Goal: Task Accomplishment & Management: Use online tool/utility

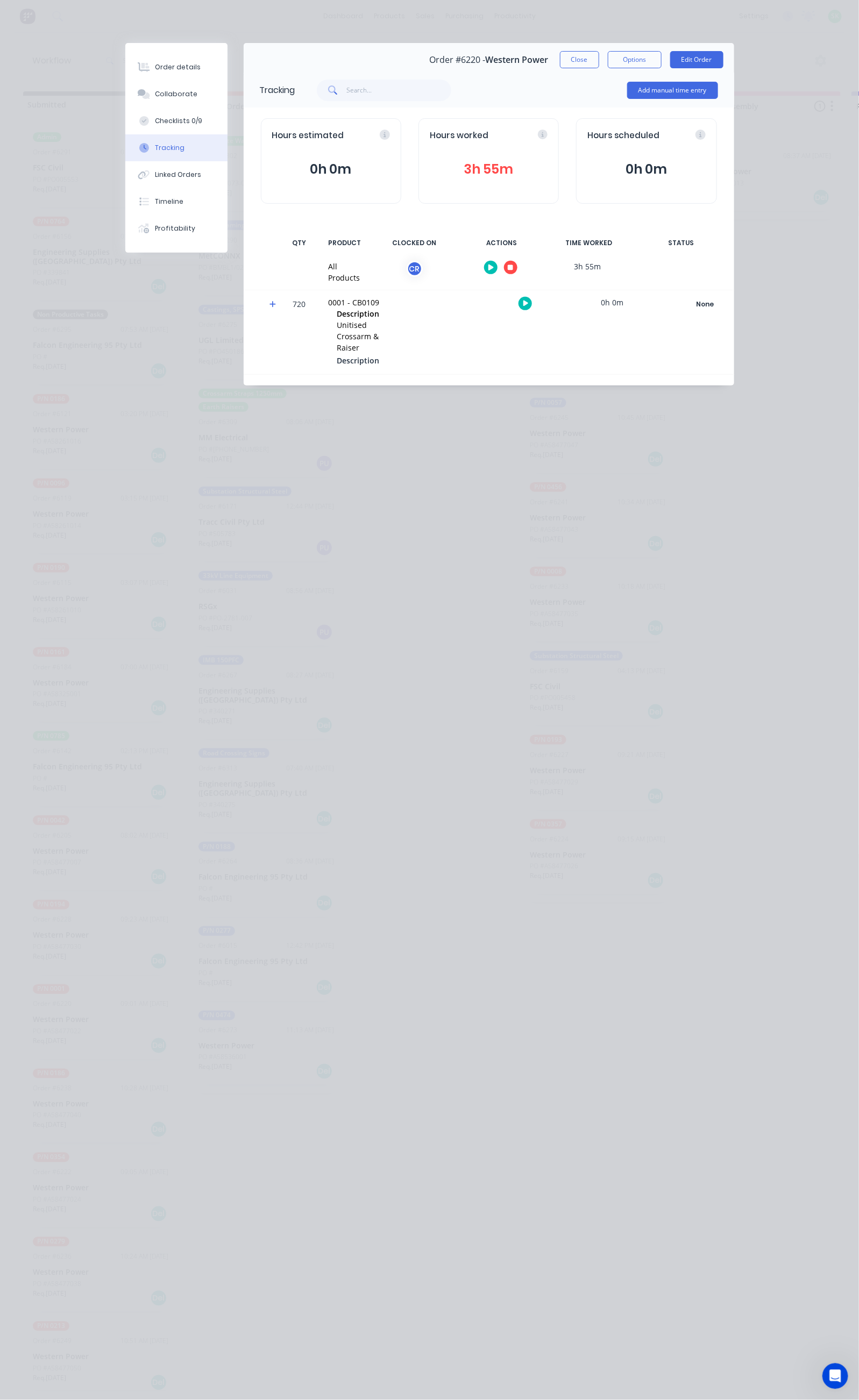
click at [599, 63] on button "Close" at bounding box center [579, 59] width 39 height 17
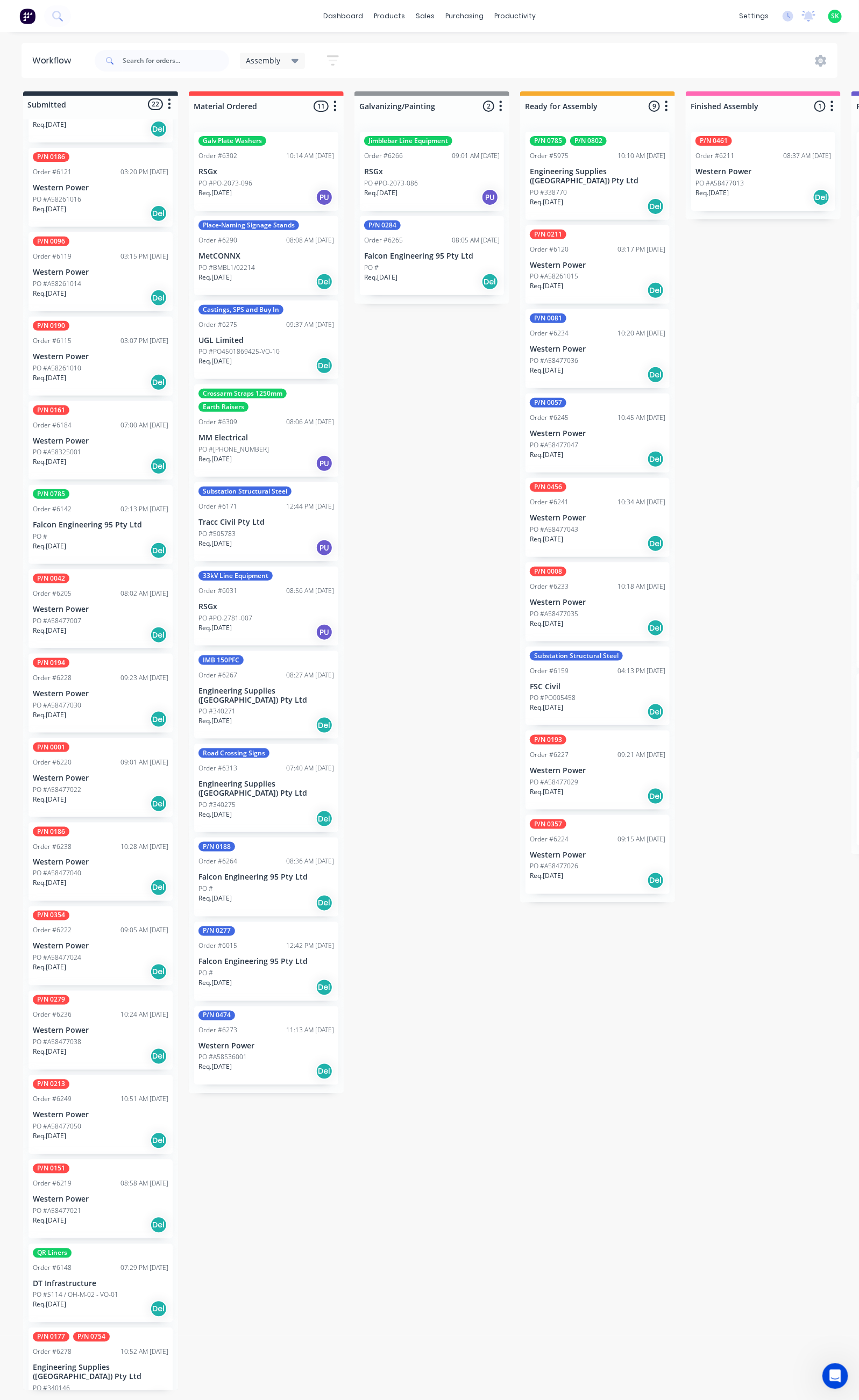
click at [580, 703] on div "Req. 30/10/25 Del" at bounding box center [597, 712] width 136 height 18
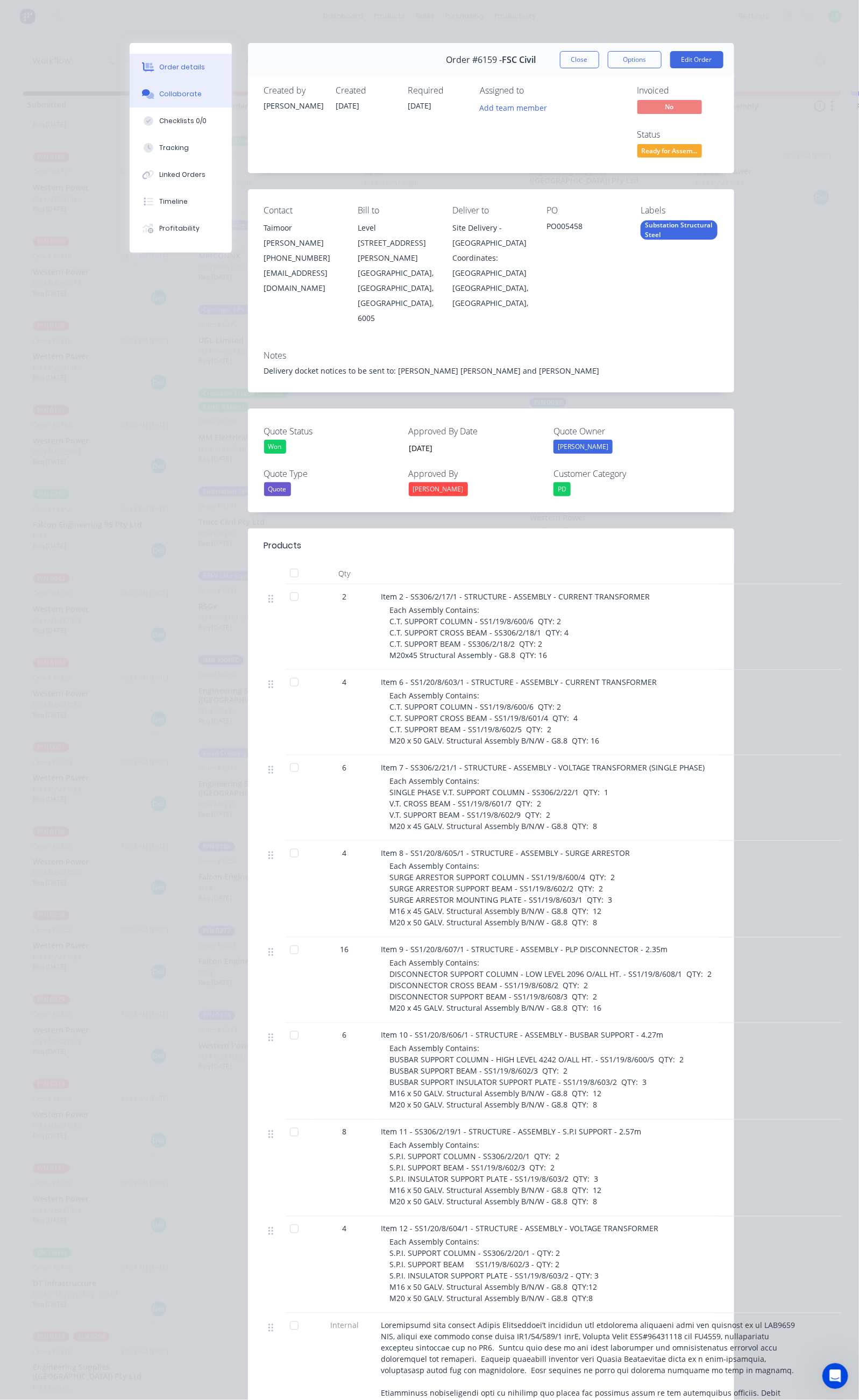
click at [159, 96] on div "Collaborate" at bounding box center [180, 94] width 43 height 9
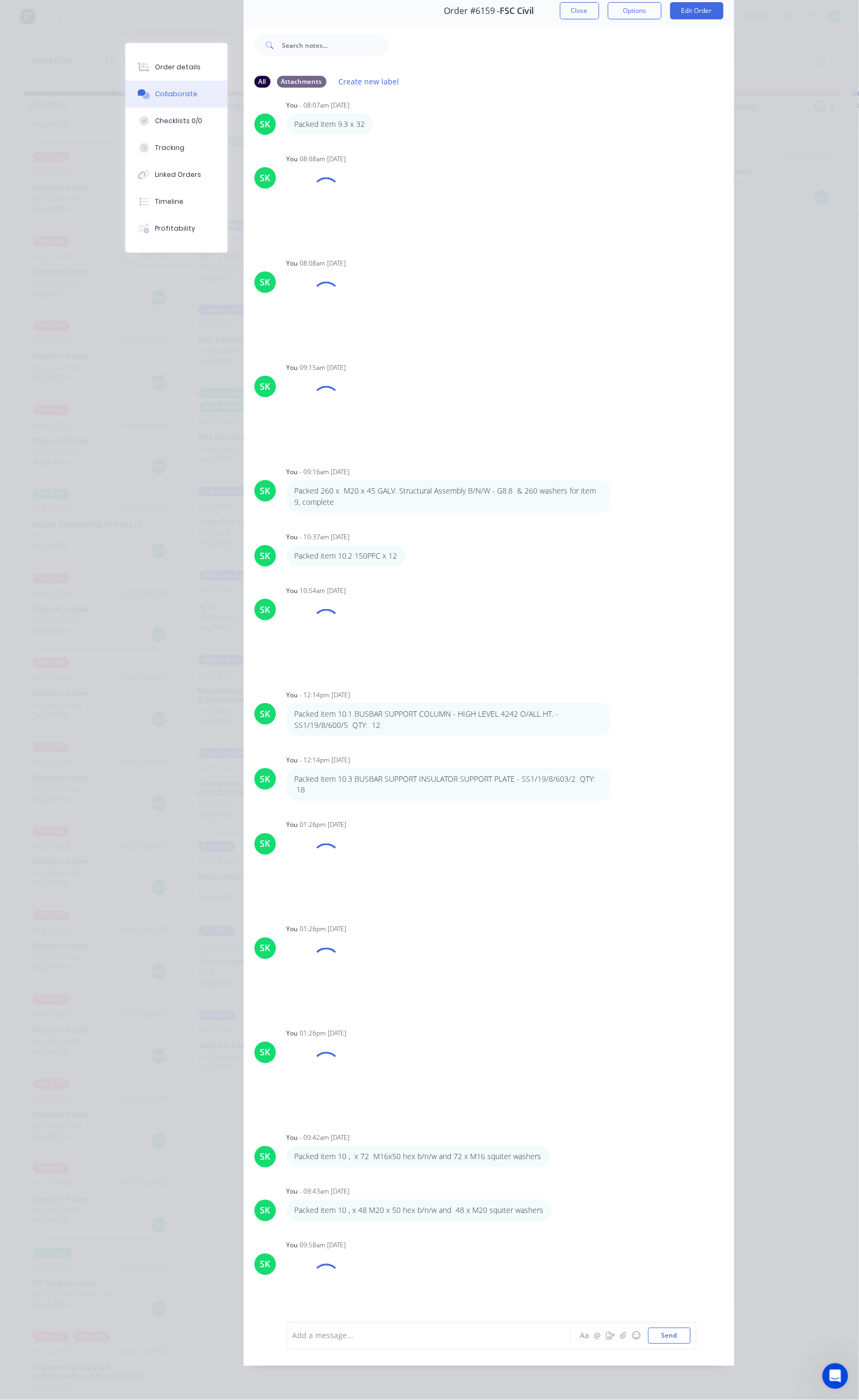
scroll to position [5328, 0]
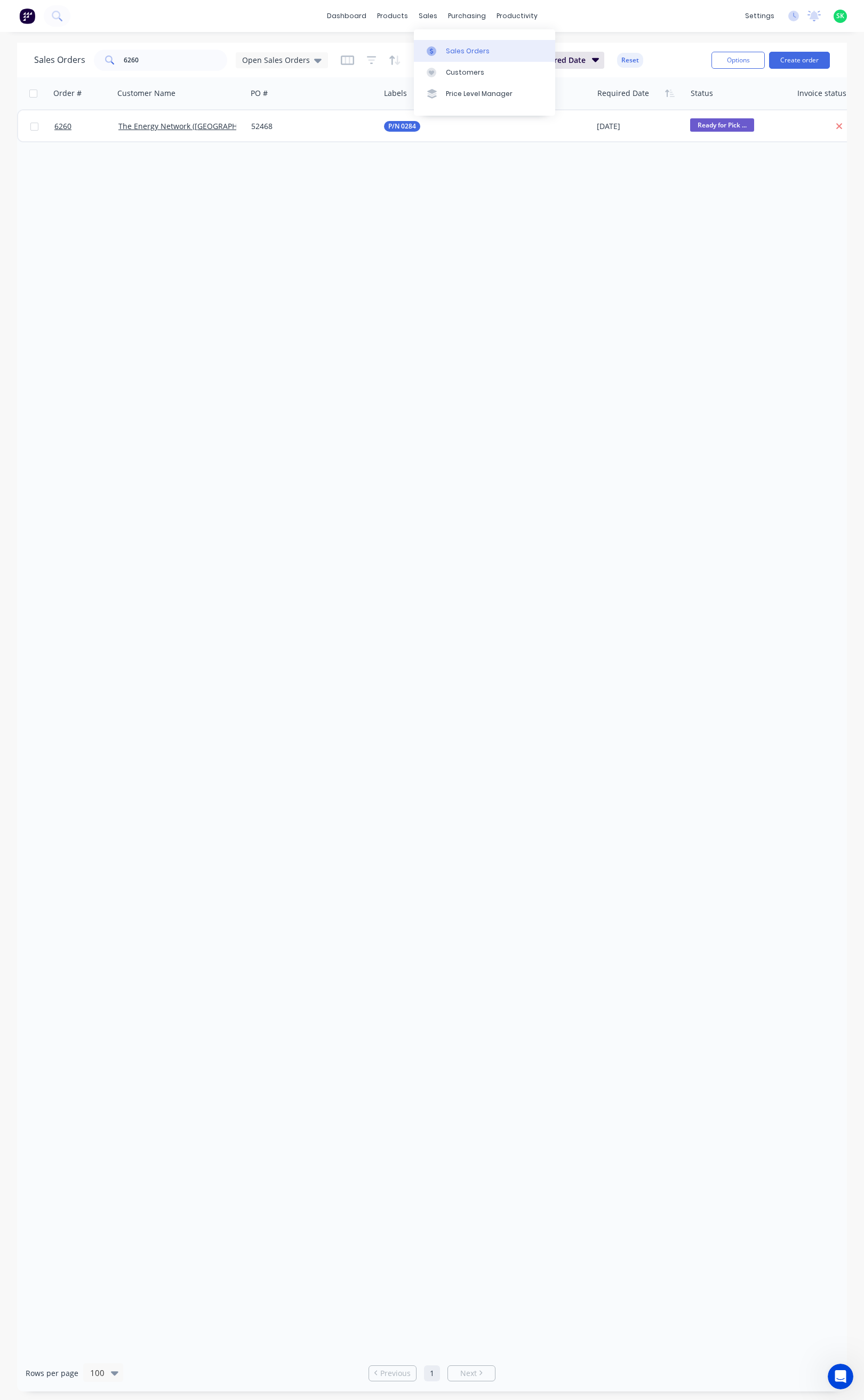
click at [448, 42] on link "Sales Orders" at bounding box center [484, 50] width 142 height 21
click at [519, 44] on link "Workflow" at bounding box center [558, 50] width 142 height 21
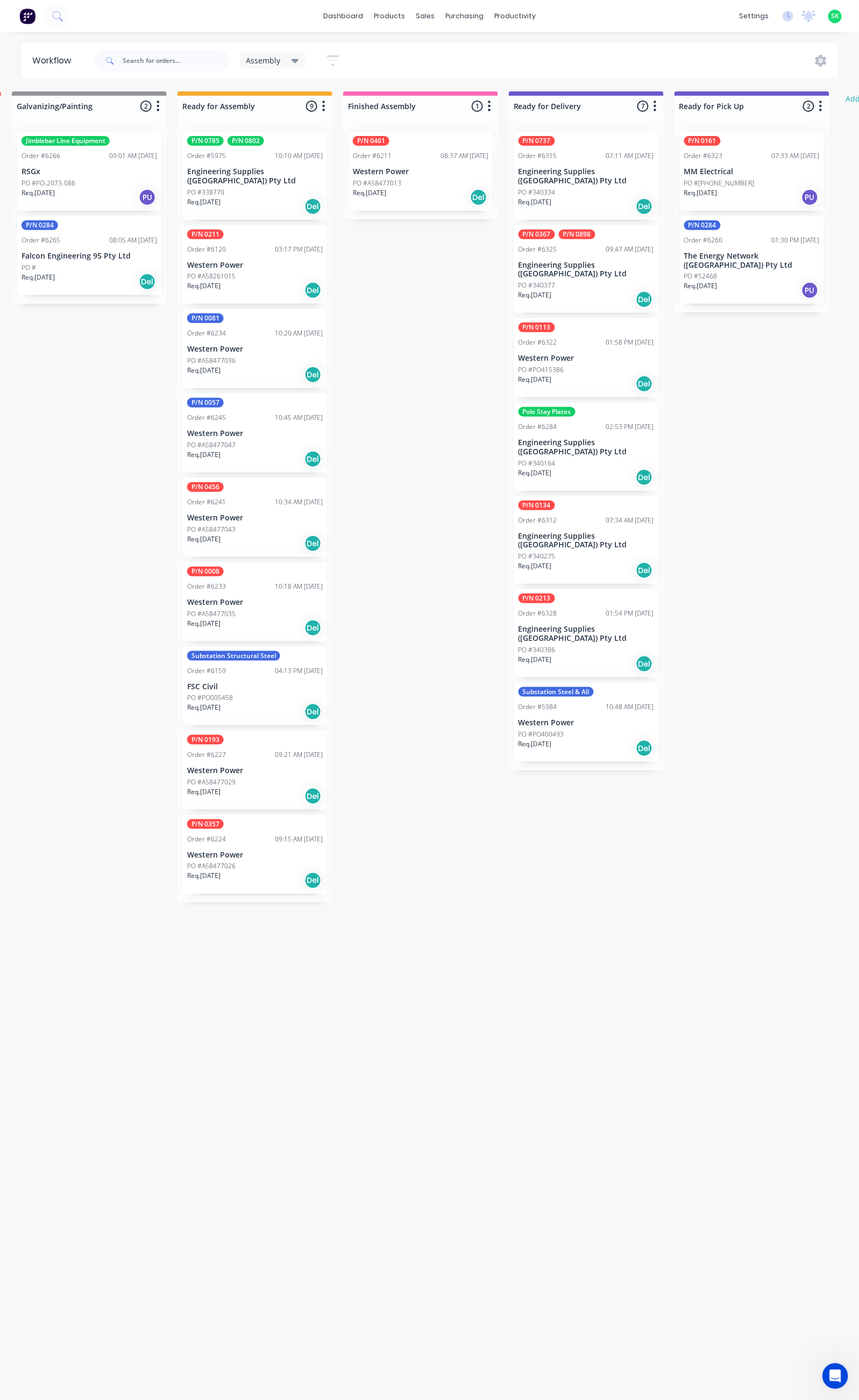
scroll to position [0, 347]
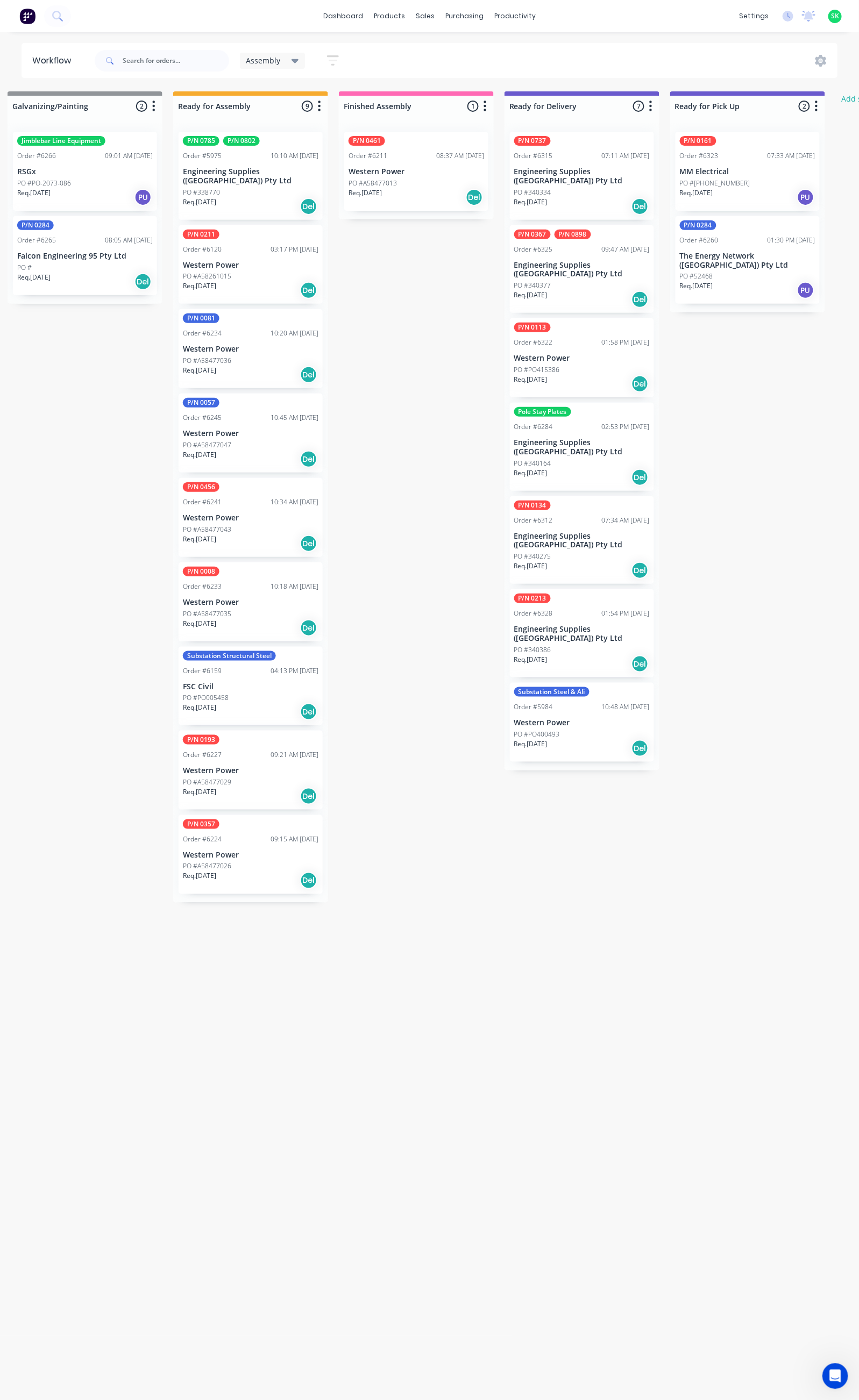
click at [265, 682] on div "Substation Structural Steel Order #6159 04:13 PM 28/07/25 FSC Civil PO #PO00545…" at bounding box center [250, 686] width 144 height 79
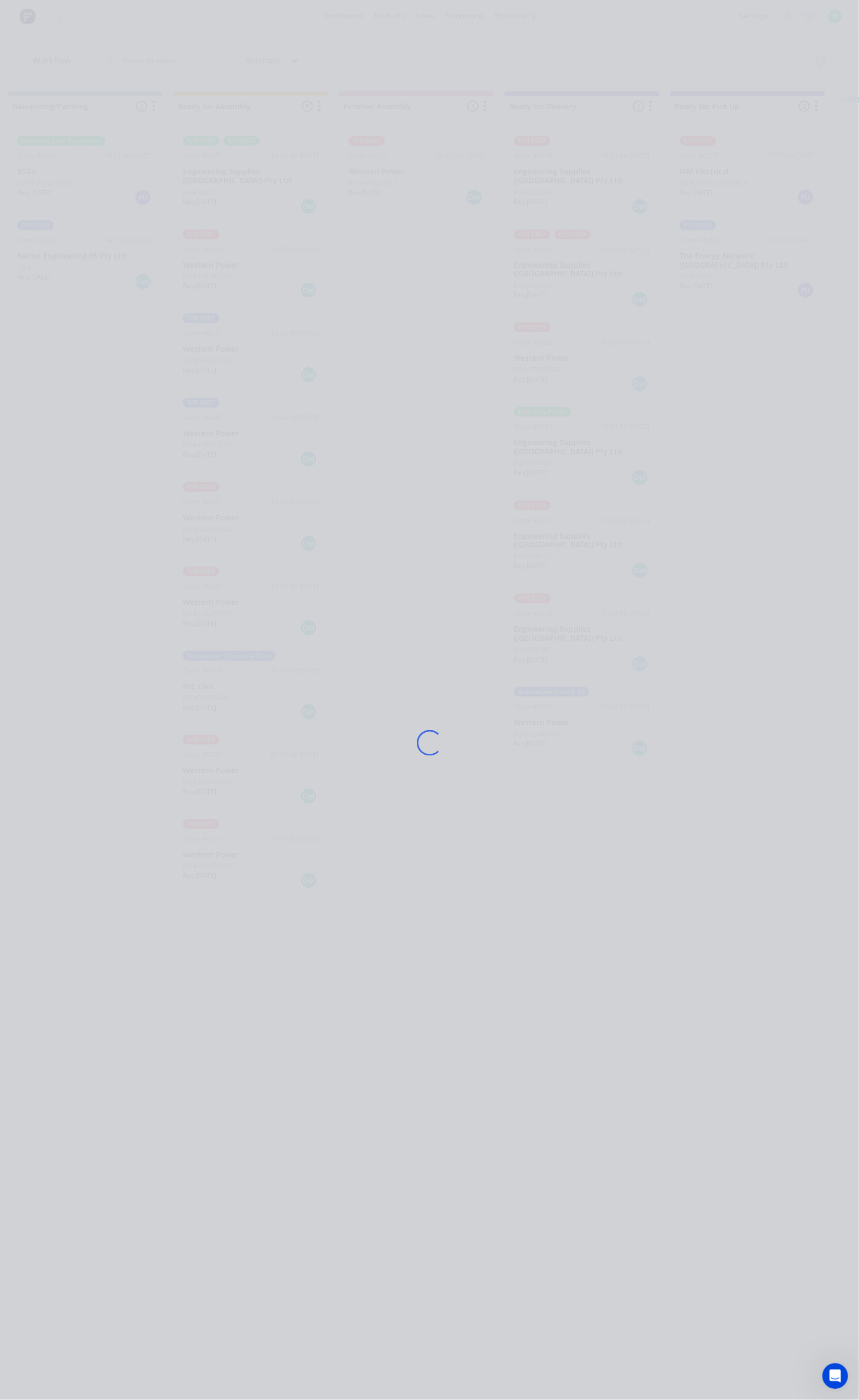
scroll to position [0, 0]
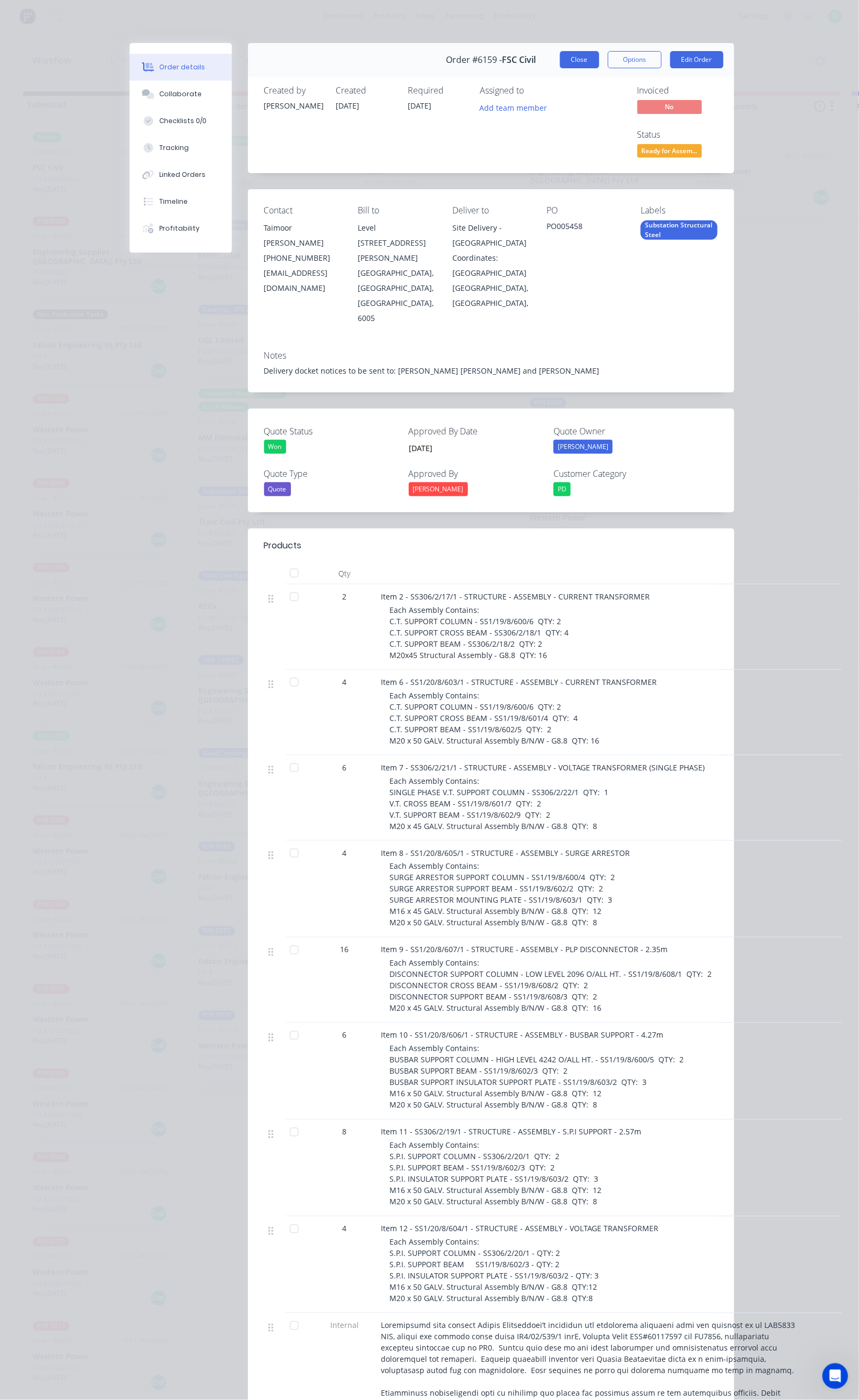
click at [599, 55] on button "Close" at bounding box center [579, 59] width 39 height 17
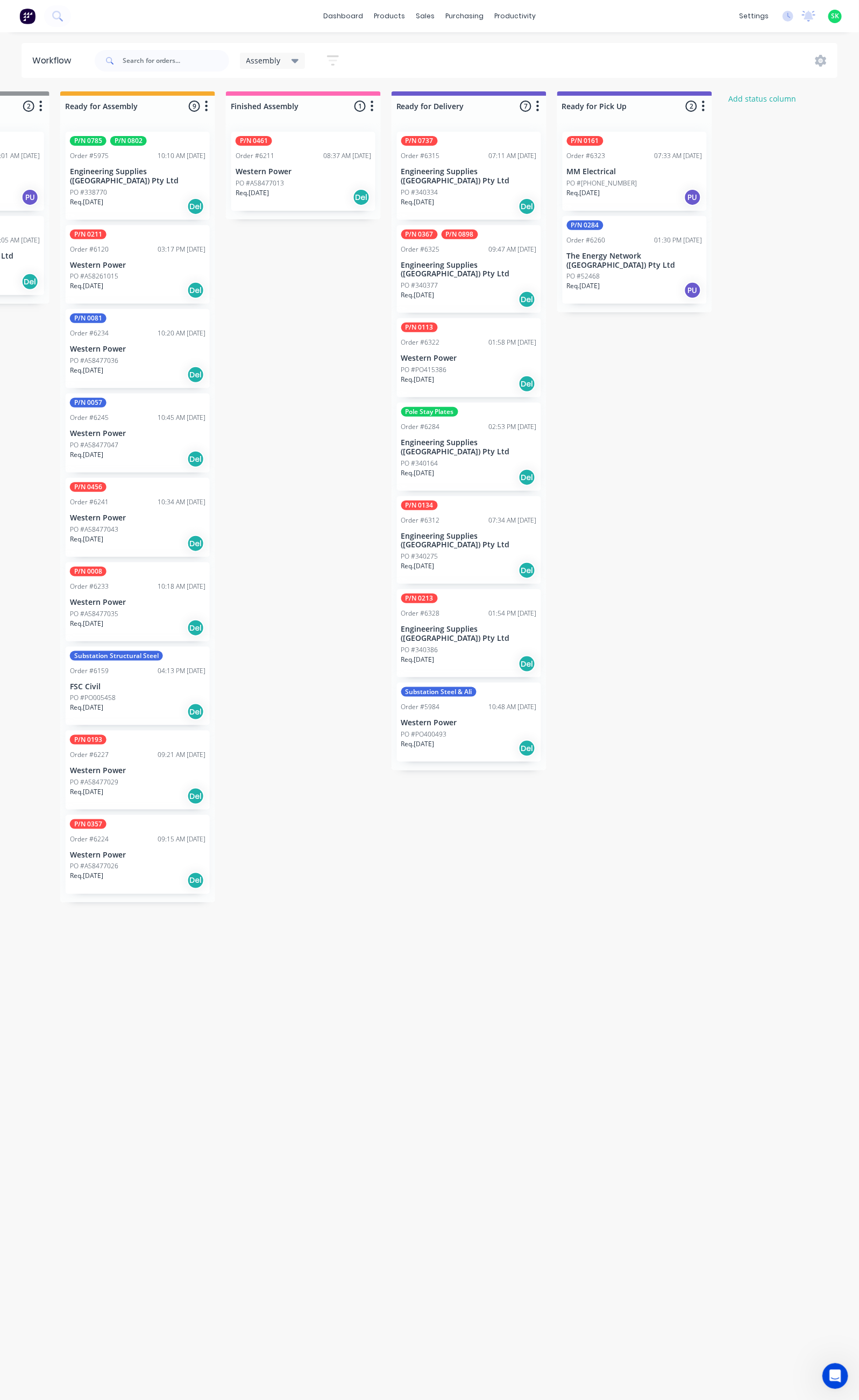
scroll to position [0, 465]
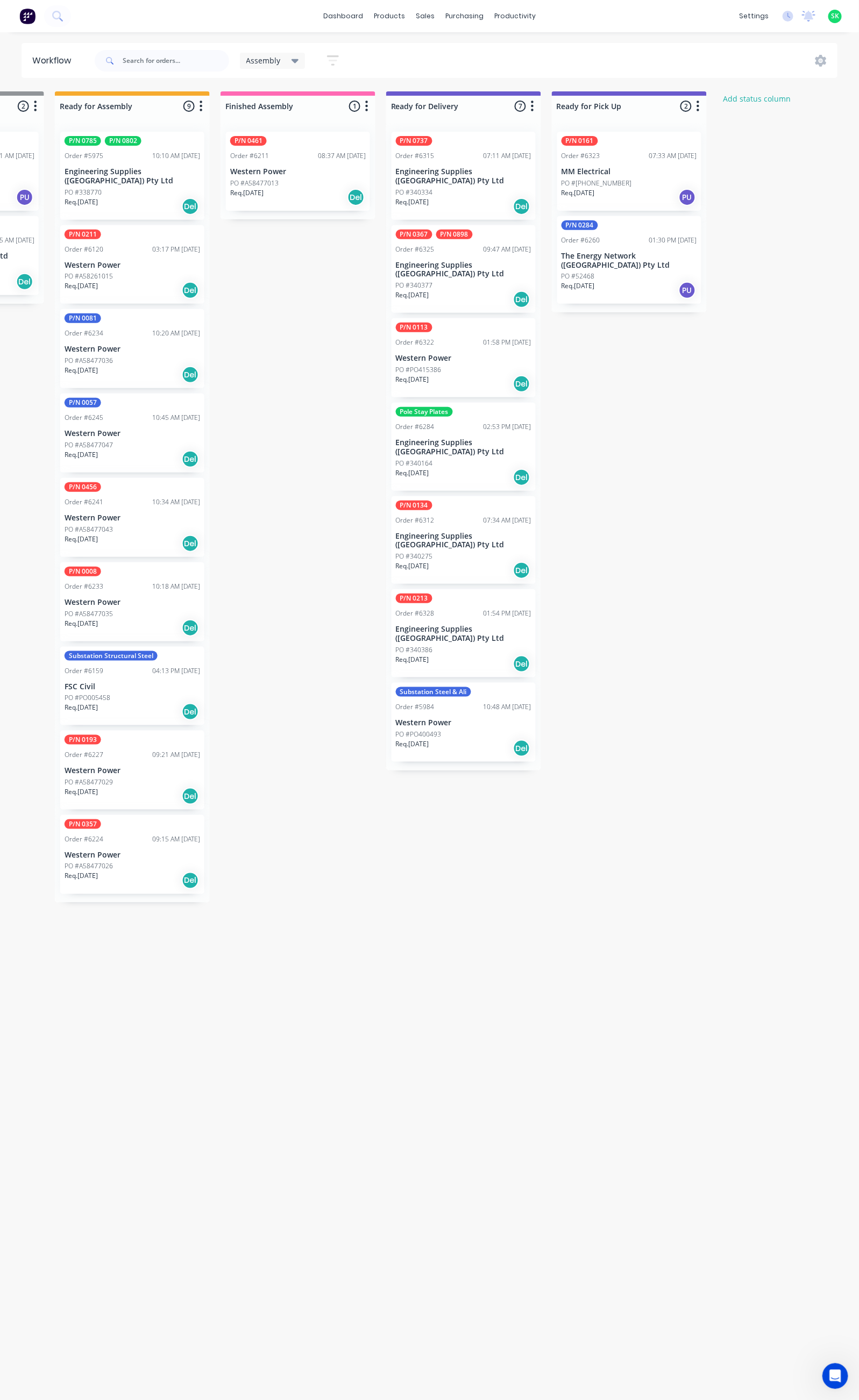
click at [296, 62] on icon at bounding box center [296, 61] width 8 height 4
click at [337, 62] on icon "button" at bounding box center [333, 60] width 12 height 13
click at [323, 223] on icon "button" at bounding box center [323, 224] width 8 height 4
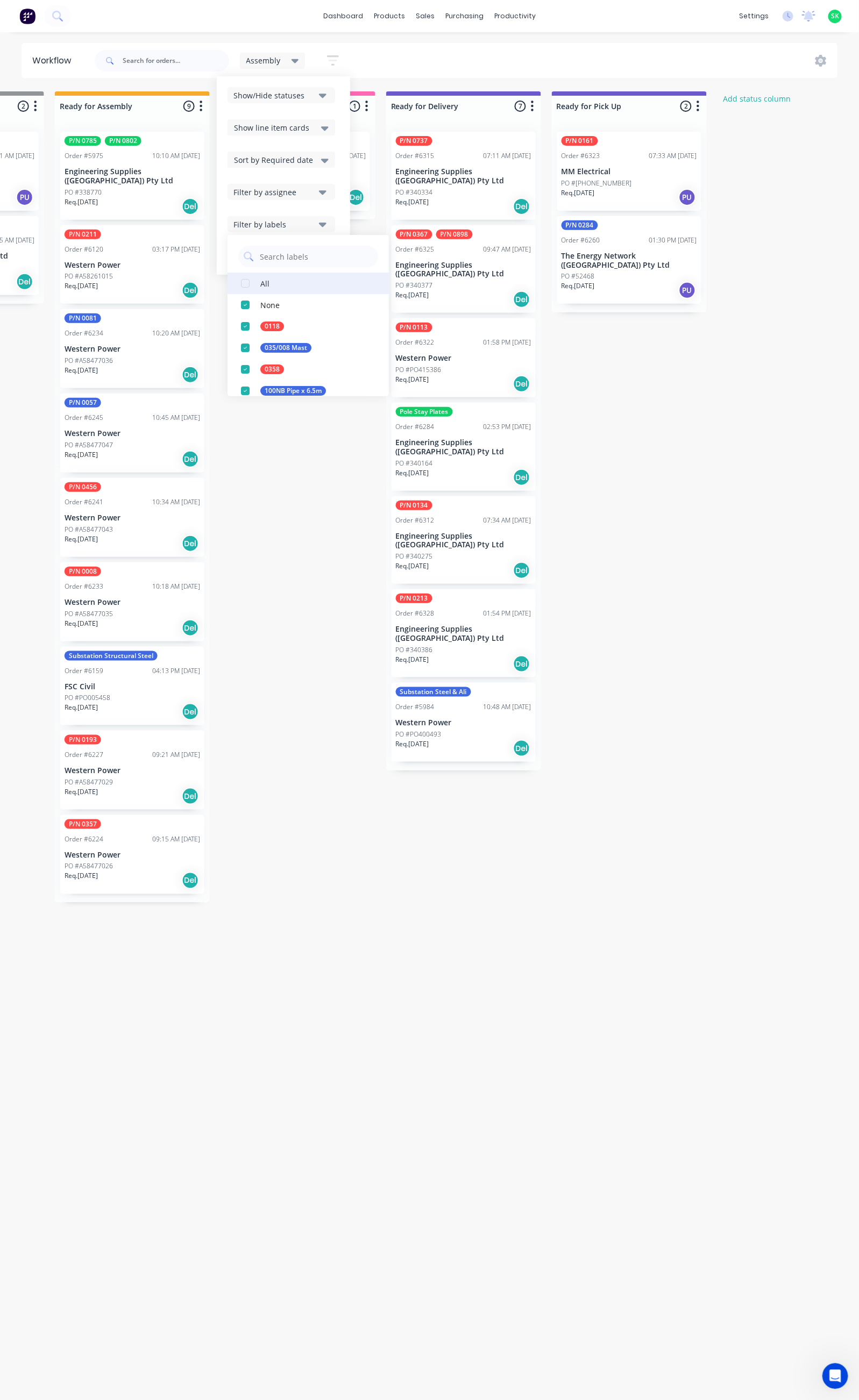
click at [273, 275] on button "All" at bounding box center [308, 284] width 162 height 21
click at [339, 618] on div "Submitted 22 Status colour #273444 hex #273444 Save Cancel Summaries Total orde…" at bounding box center [501, 741] width 1949 height 1299
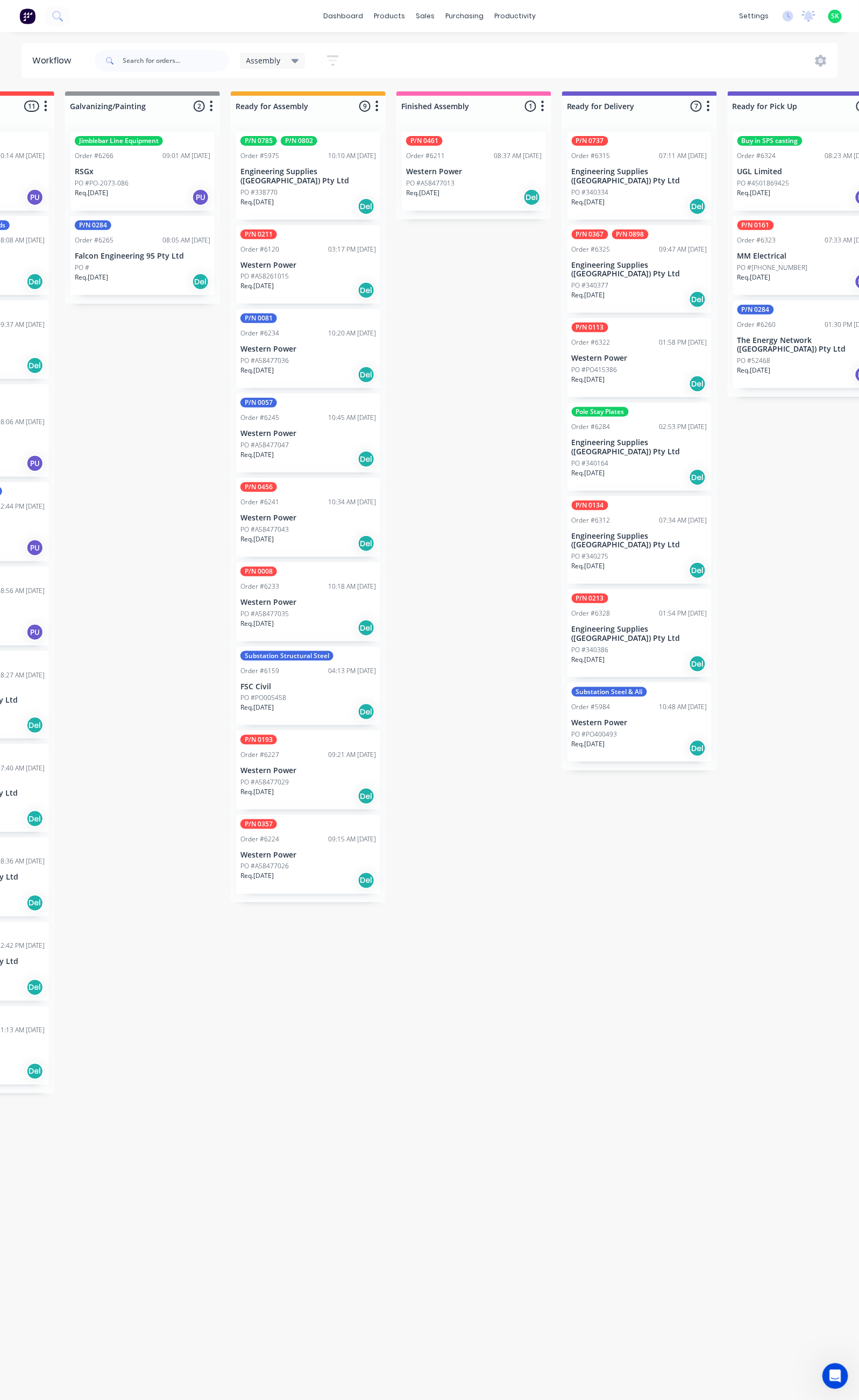
scroll to position [0, 280]
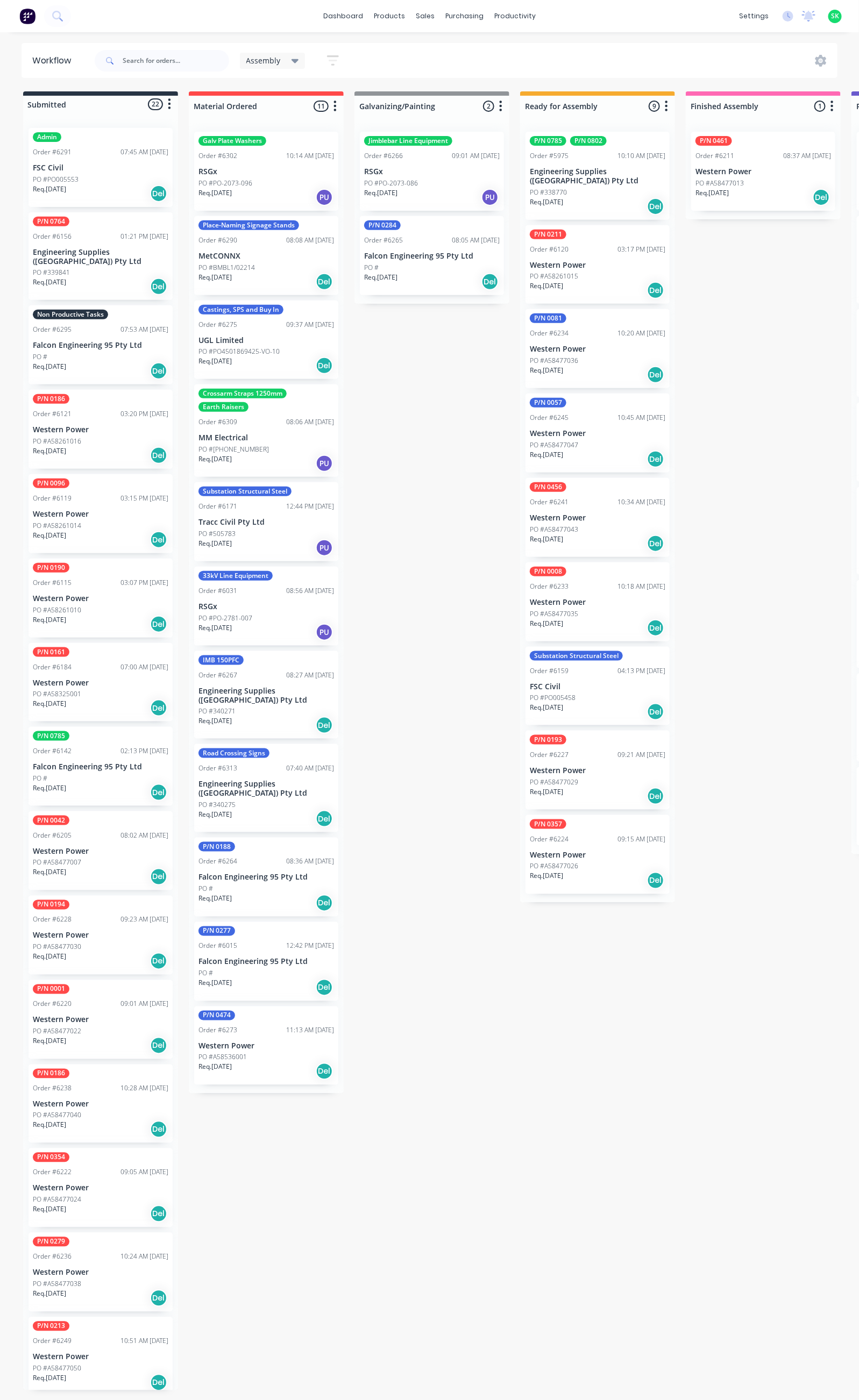
drag, startPoint x: 697, startPoint y: 1027, endPoint x: 662, endPoint y: 1047, distance: 40.3
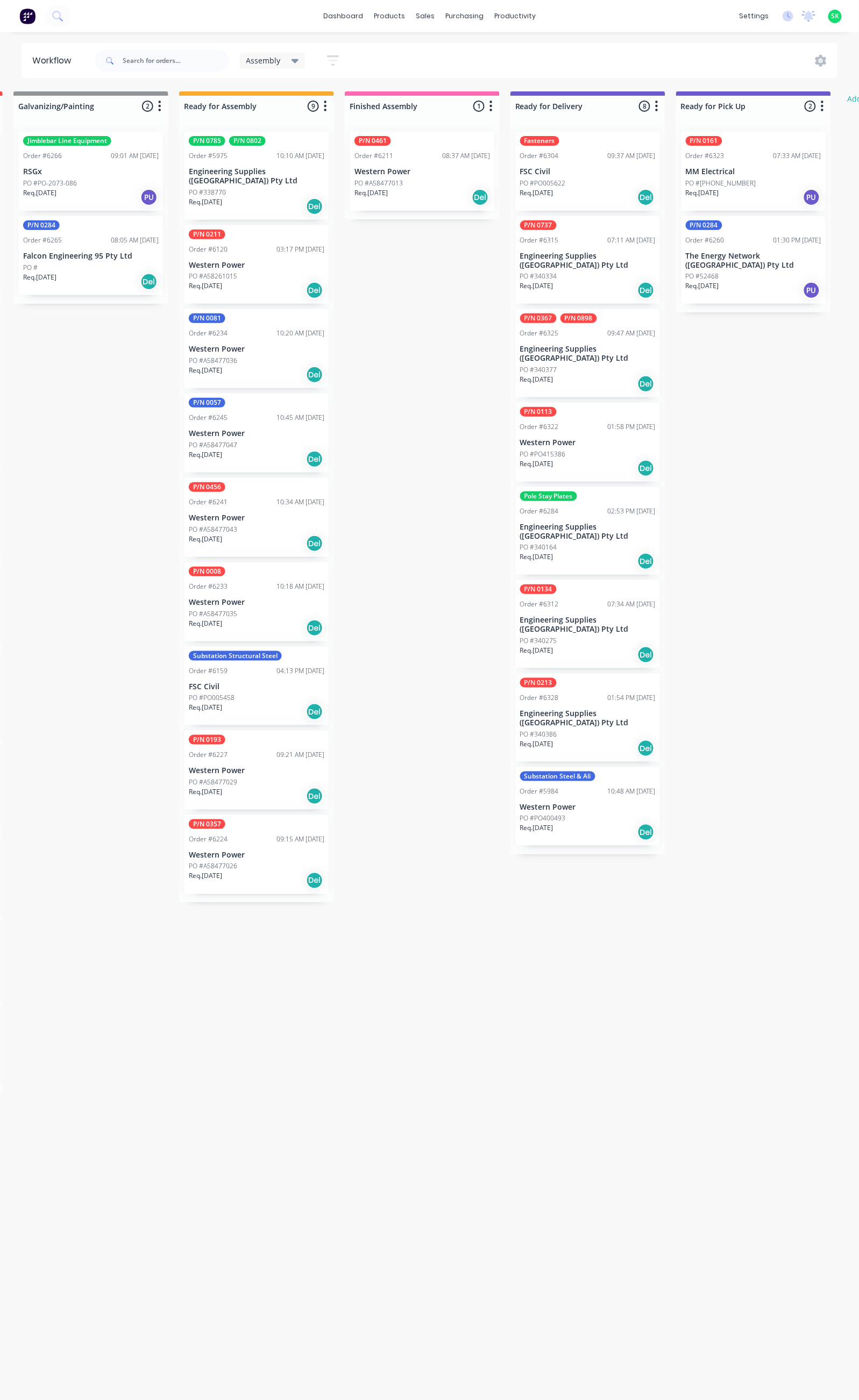
scroll to position [0, 363]
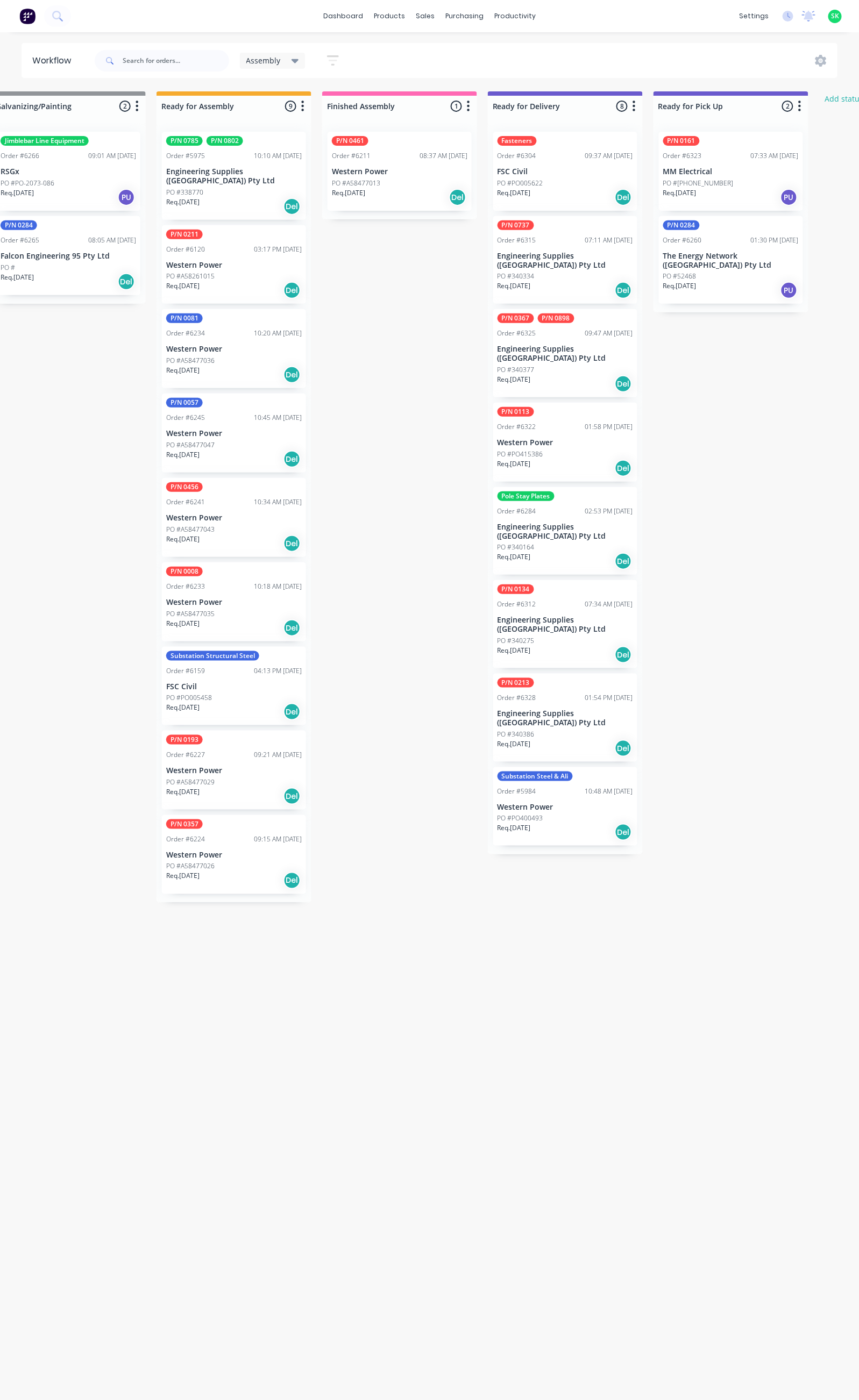
click at [574, 174] on p "FSC Civil" at bounding box center [565, 172] width 136 height 9
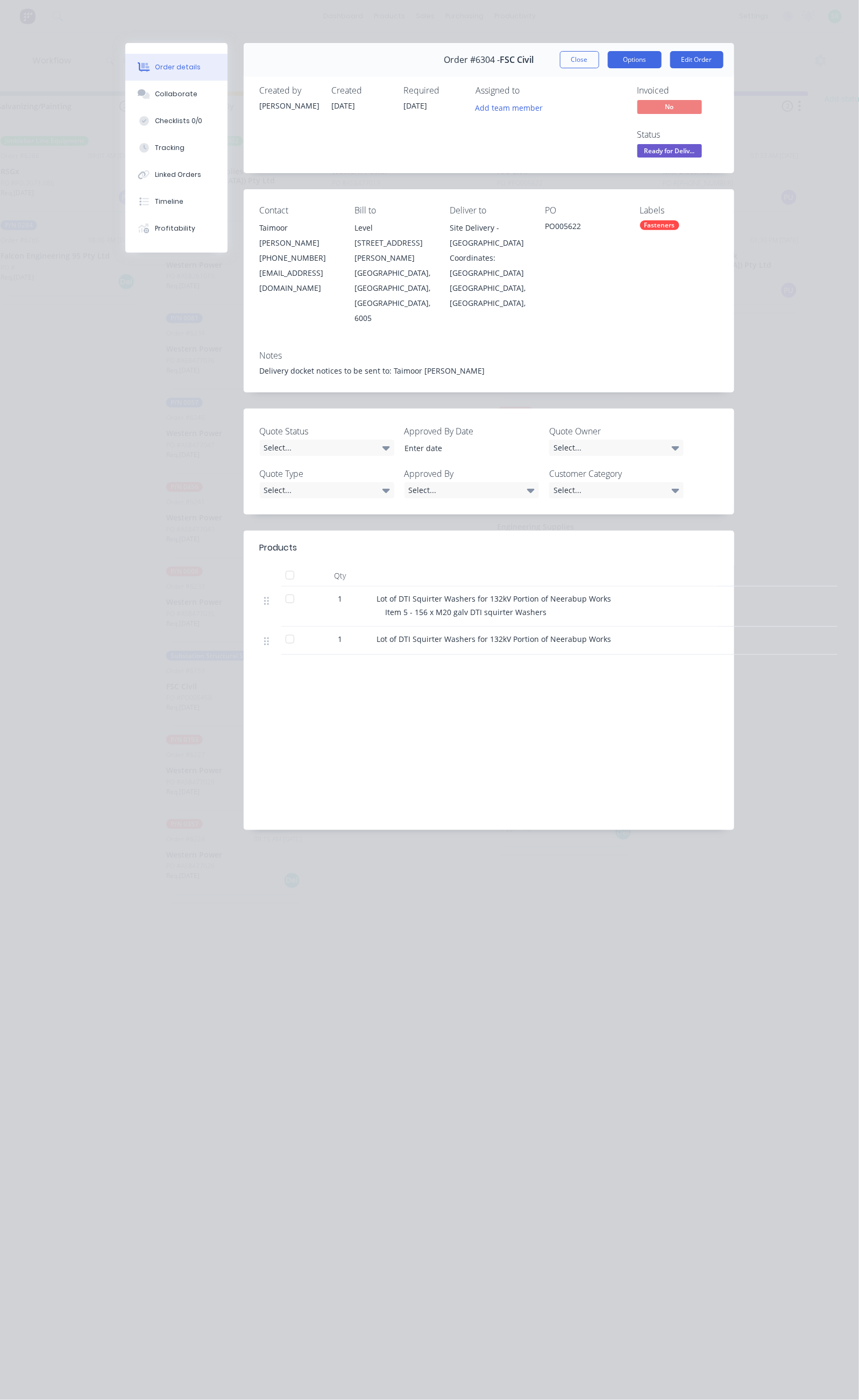
click at [662, 60] on button "Options" at bounding box center [635, 59] width 54 height 17
click at [652, 126] on div "Delivery Docket" at bounding box center [605, 130] width 94 height 16
click at [652, 146] on div "Custom" at bounding box center [605, 152] width 94 height 16
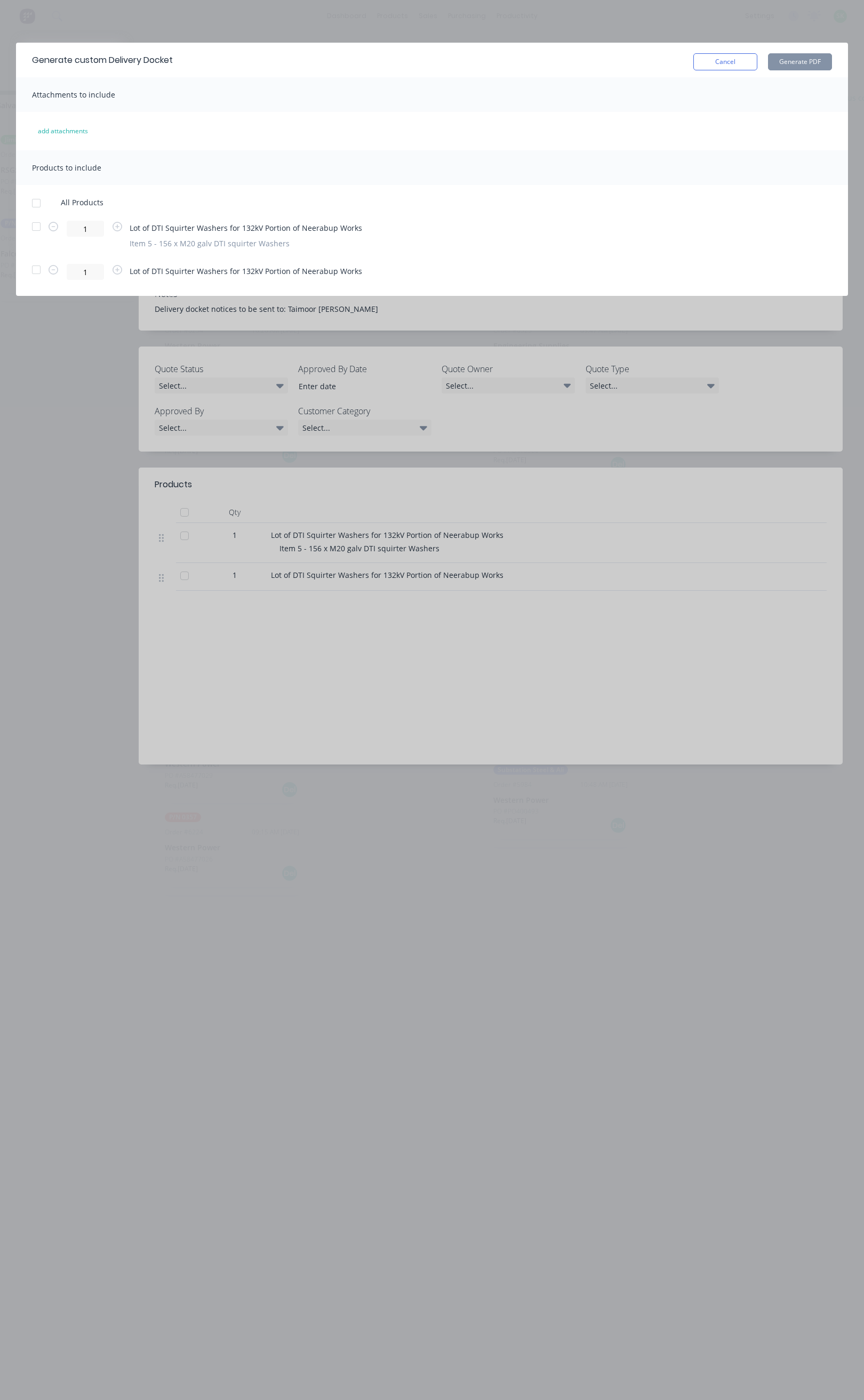
click at [36, 267] on div at bounding box center [36, 270] width 21 height 21
click at [811, 64] on button "Generate PDF" at bounding box center [800, 62] width 64 height 17
